Goal: Check status: Check status

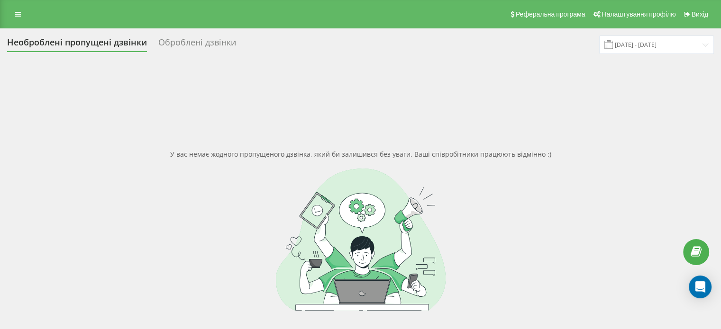
click at [613, 45] on span at bounding box center [608, 44] width 9 height 9
click at [641, 44] on input "[DATE] - [DATE]" at bounding box center [656, 45] width 115 height 18
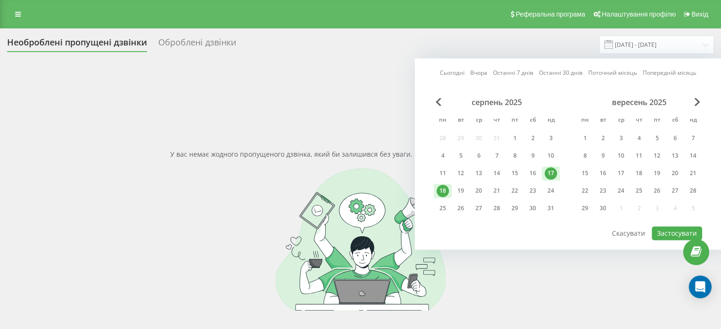
click at [441, 188] on div "18" at bounding box center [443, 191] width 12 height 12
click at [463, 189] on div "19" at bounding box center [461, 191] width 12 height 12
click at [666, 231] on button "Застосувати" at bounding box center [677, 234] width 50 height 14
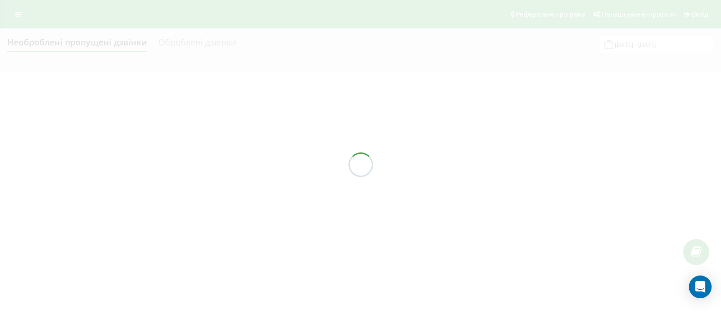
type input "[DATE] - [DATE]"
